Goal: Book appointment/travel/reservation

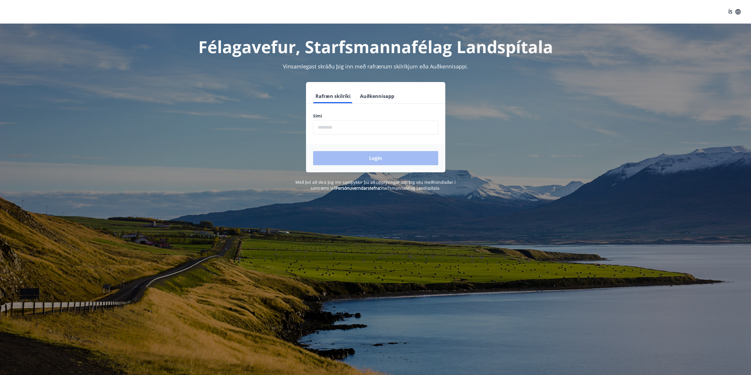
click at [324, 127] on input "phone" at bounding box center [375, 127] width 125 height 14
type input "********"
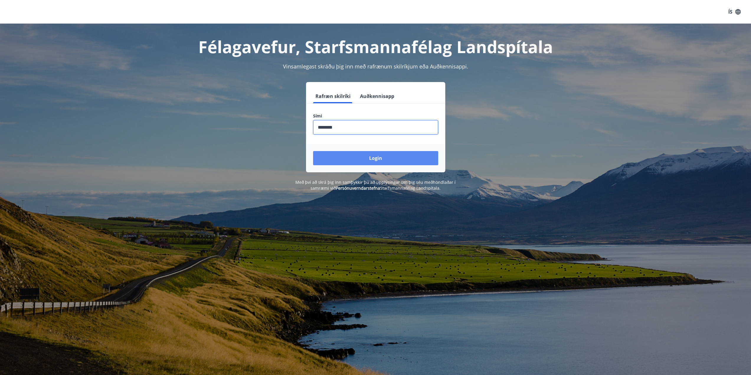
click at [358, 155] on button "Login" at bounding box center [375, 158] width 125 height 14
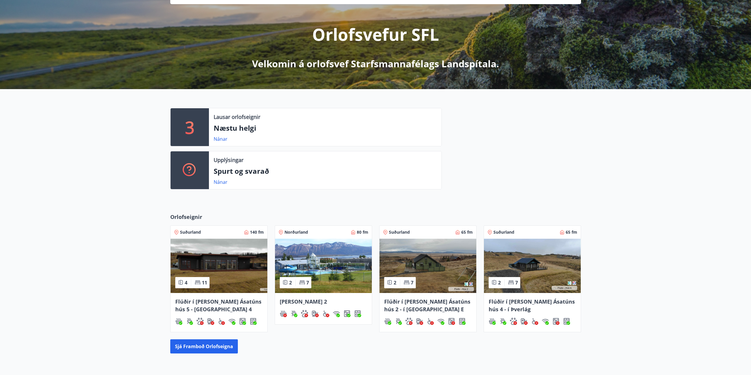
scroll to position [118, 0]
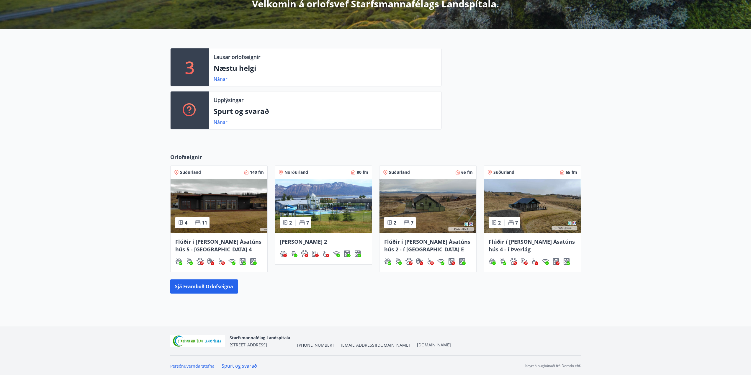
click at [206, 199] on img at bounding box center [218, 206] width 97 height 54
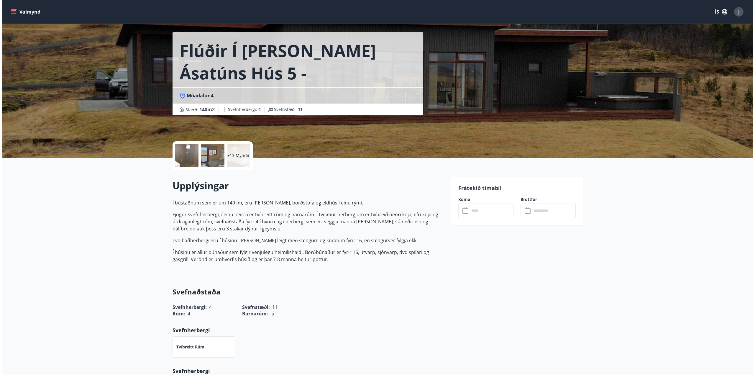
scroll to position [29, 0]
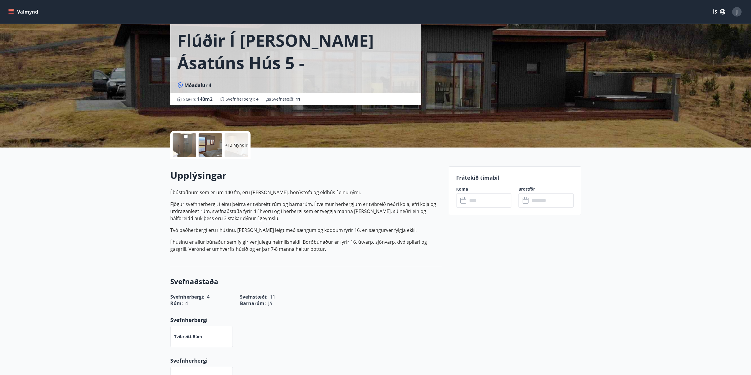
click at [183, 148] on div at bounding box center [185, 145] width 24 height 24
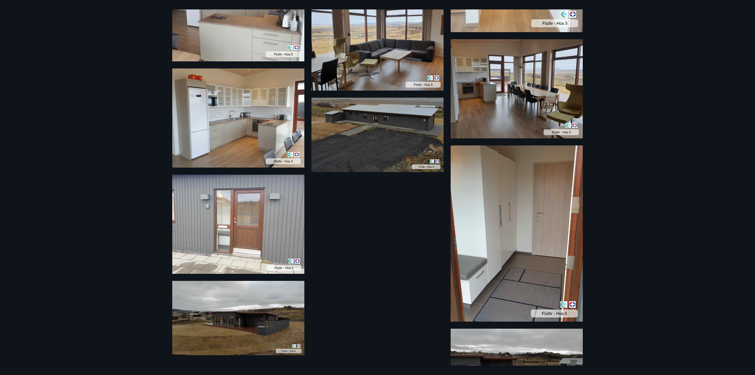
scroll to position [506, 0]
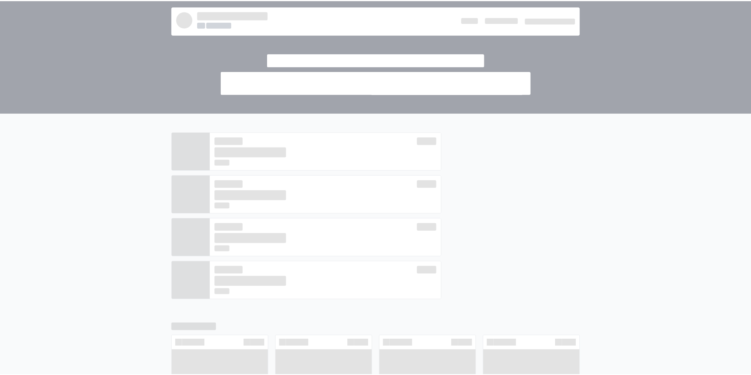
scroll to position [118, 0]
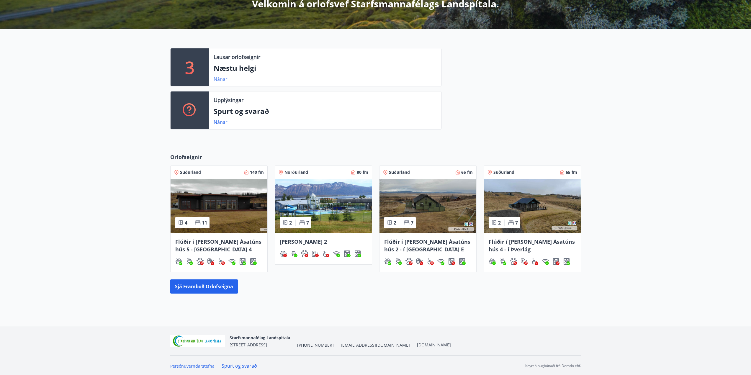
click at [222, 81] on link "Nánar" at bounding box center [221, 79] width 14 height 6
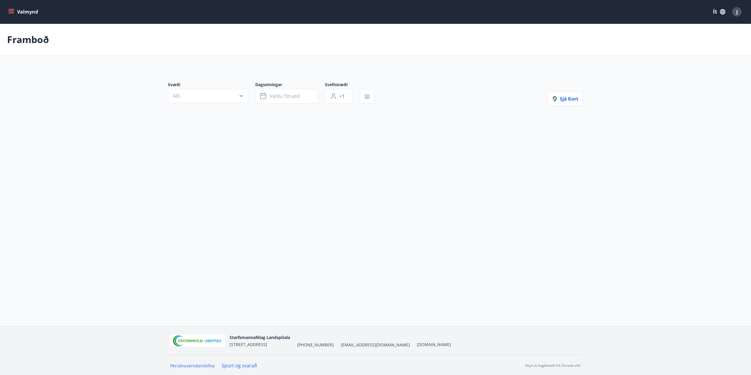
type input "*"
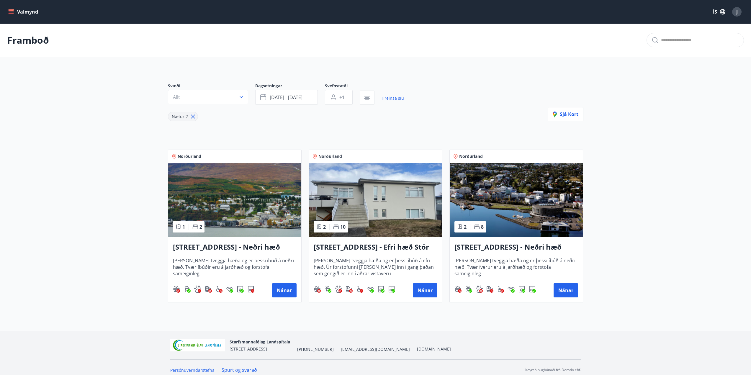
scroll to position [118, 0]
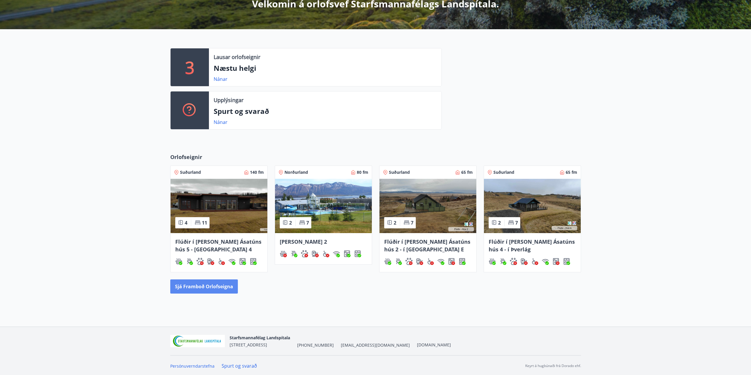
click at [195, 290] on button "Sjá framboð orlofseigna" at bounding box center [204, 286] width 68 height 14
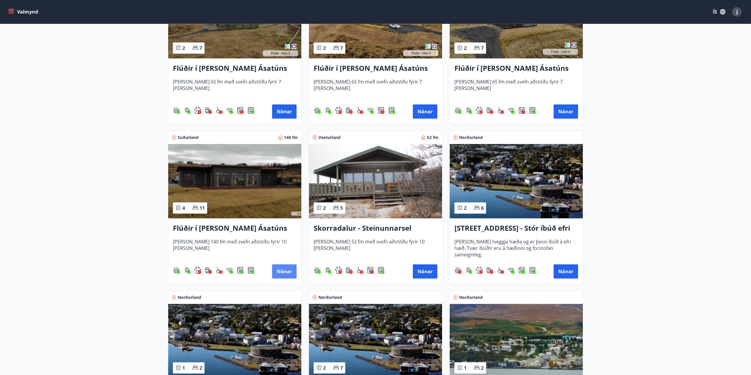
click at [280, 274] on button "Nánar" at bounding box center [284, 271] width 24 height 14
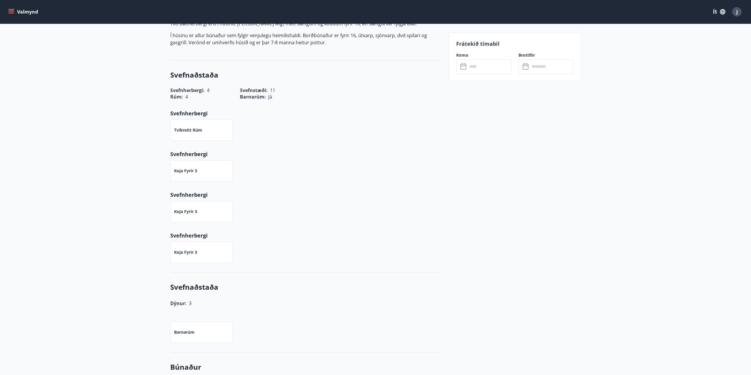
scroll to position [118, 0]
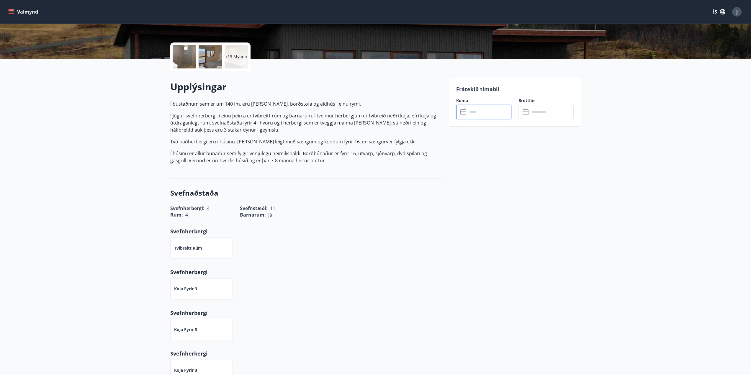
click at [485, 115] on input "text" at bounding box center [489, 112] width 44 height 14
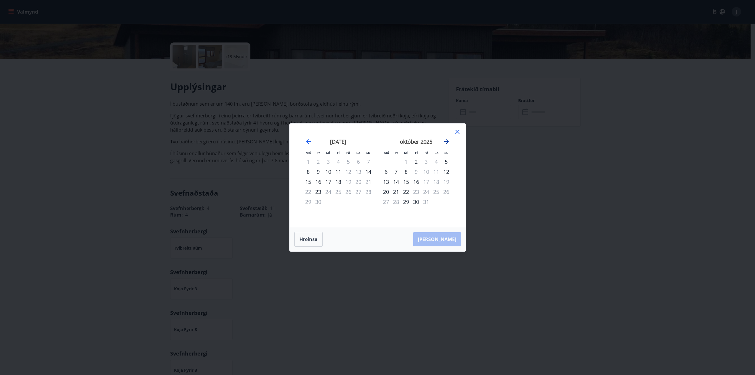
click at [447, 141] on icon "Move forward to switch to the next month." at bounding box center [446, 141] width 7 height 7
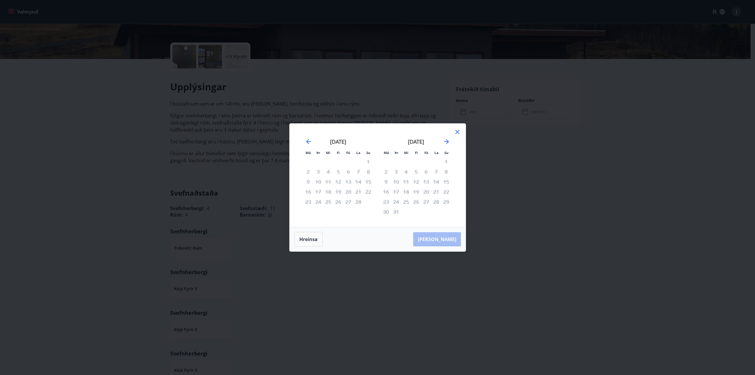
click at [460, 128] on icon at bounding box center [457, 131] width 7 height 7
